Goal: Use online tool/utility: Use online tool/utility

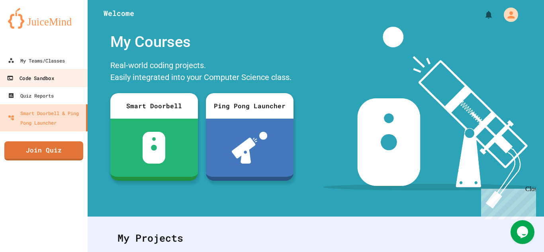
click at [39, 78] on div "Code Sandbox" at bounding box center [30, 78] width 47 height 10
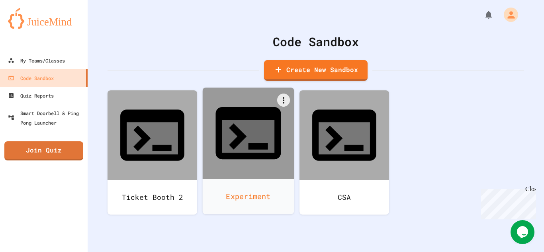
click at [273, 179] on div "Experiment" at bounding box center [249, 196] width 92 height 35
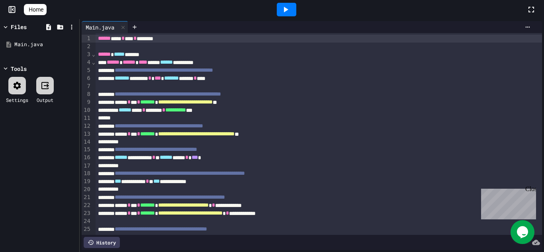
click at [291, 8] on icon at bounding box center [286, 10] width 10 height 10
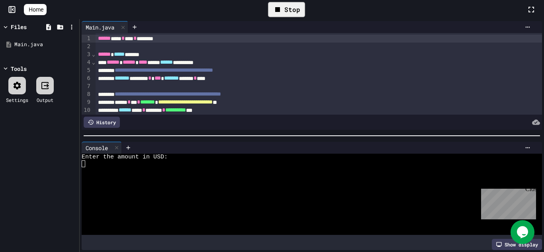
click at [115, 168] on div at bounding box center [308, 170] width 452 height 7
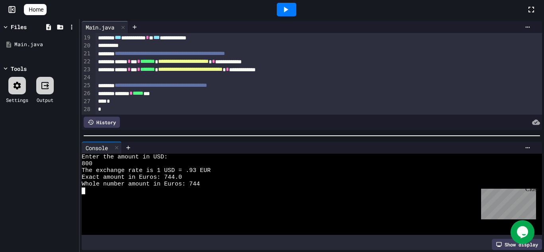
click at [203, 176] on div "Exact amount in Euros: 744.0" at bounding box center [308, 177] width 452 height 7
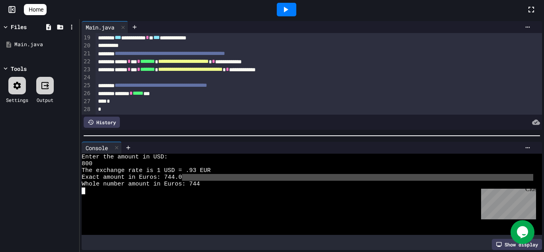
click at [210, 192] on div at bounding box center [308, 191] width 452 height 7
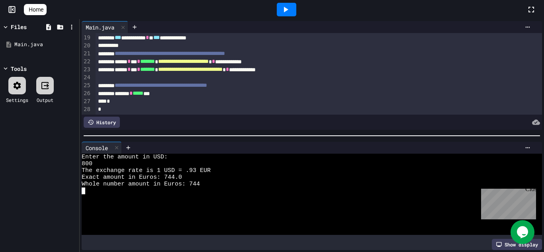
click at [210, 192] on div at bounding box center [308, 191] width 452 height 7
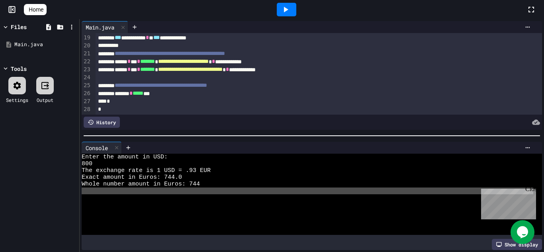
click at [210, 192] on div at bounding box center [308, 191] width 452 height 7
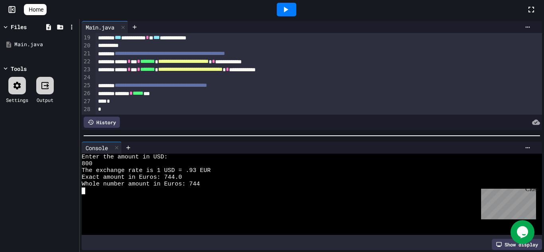
click at [210, 189] on div at bounding box center [308, 191] width 452 height 7
